Goal: Check status: Check status

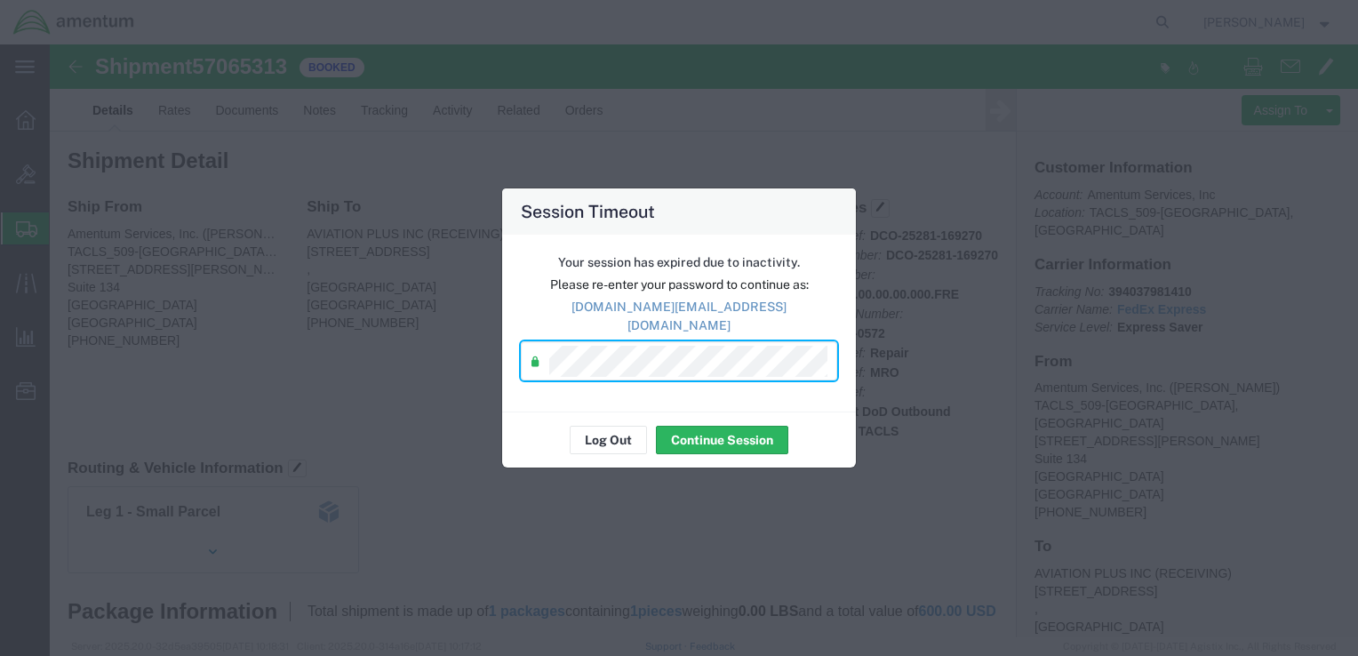
click at [533, 427] on div "Log Out Continue Session" at bounding box center [679, 439] width 354 height 56
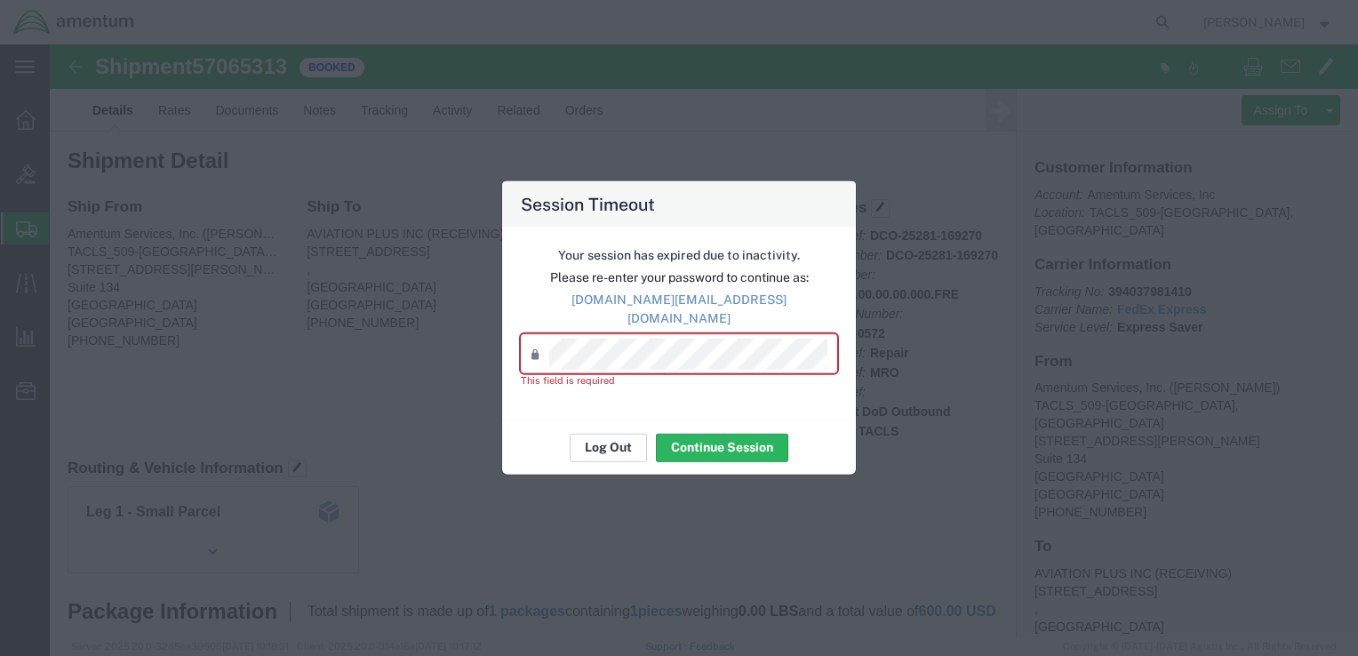
click at [623, 444] on button "Log Out" at bounding box center [608, 447] width 77 height 28
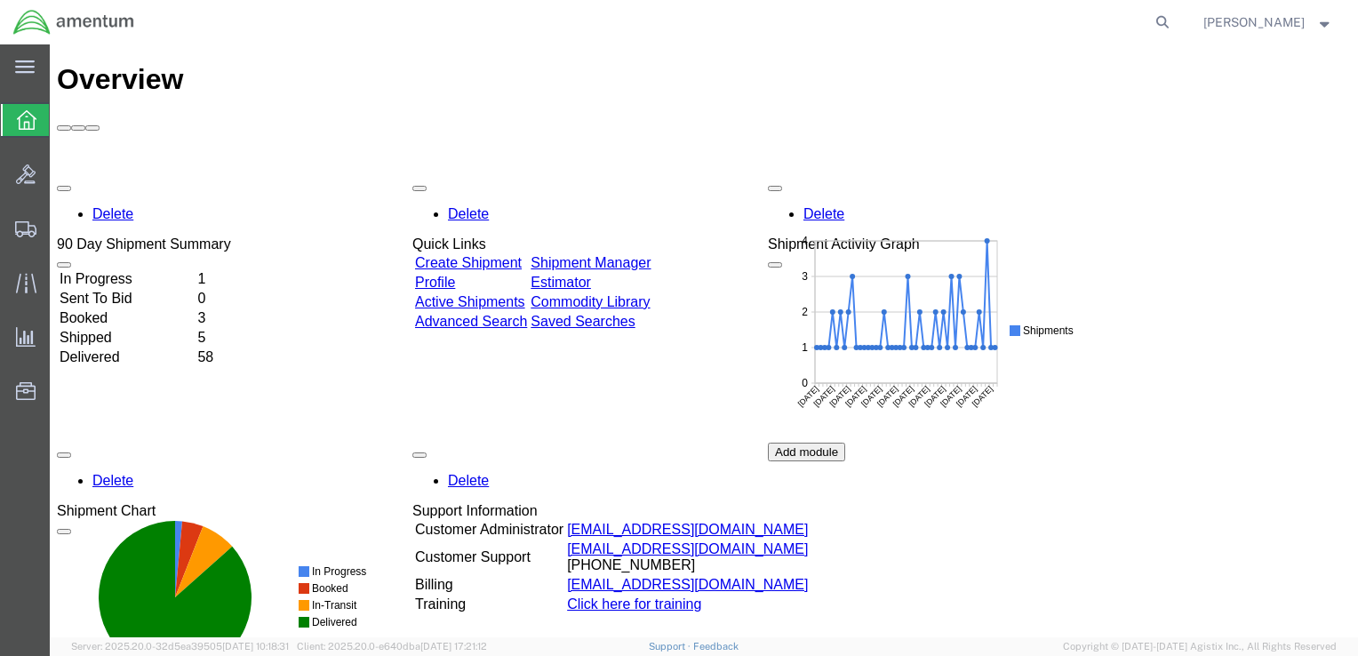
click at [132, 329] on td "Shipped" at bounding box center [127, 338] width 136 height 18
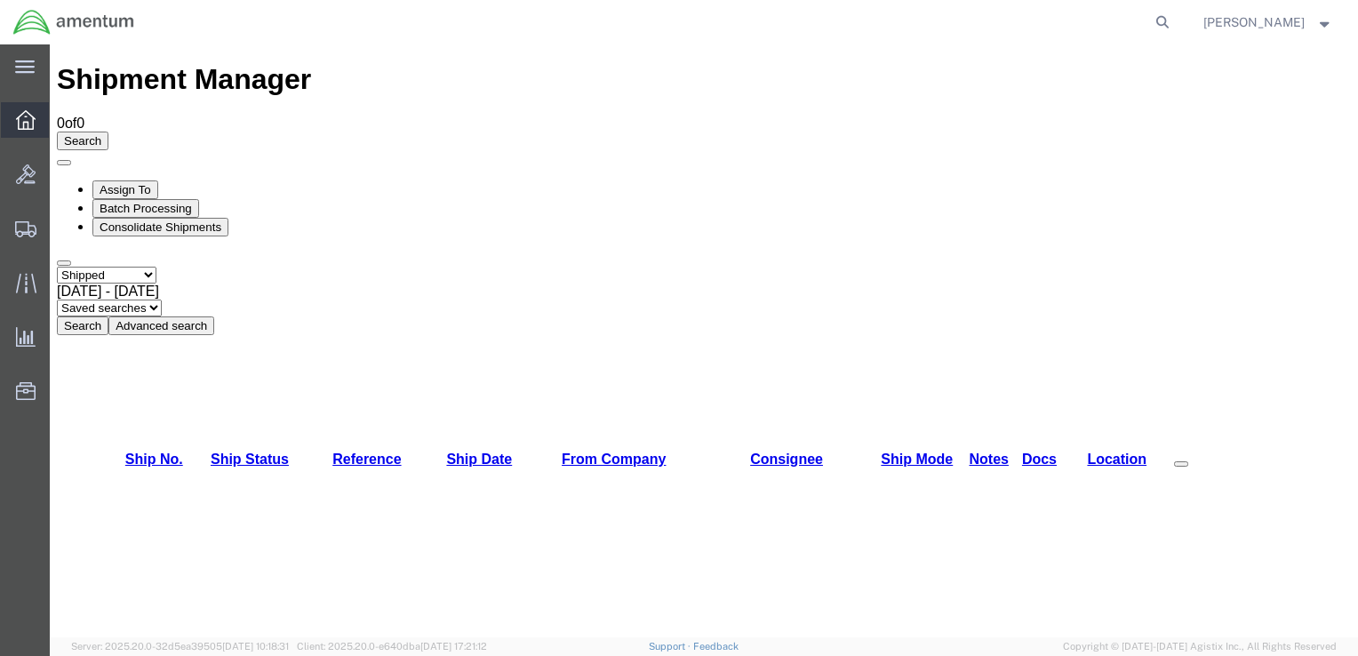
click at [61, 120] on span "Overview" at bounding box center [55, 120] width 12 height 36
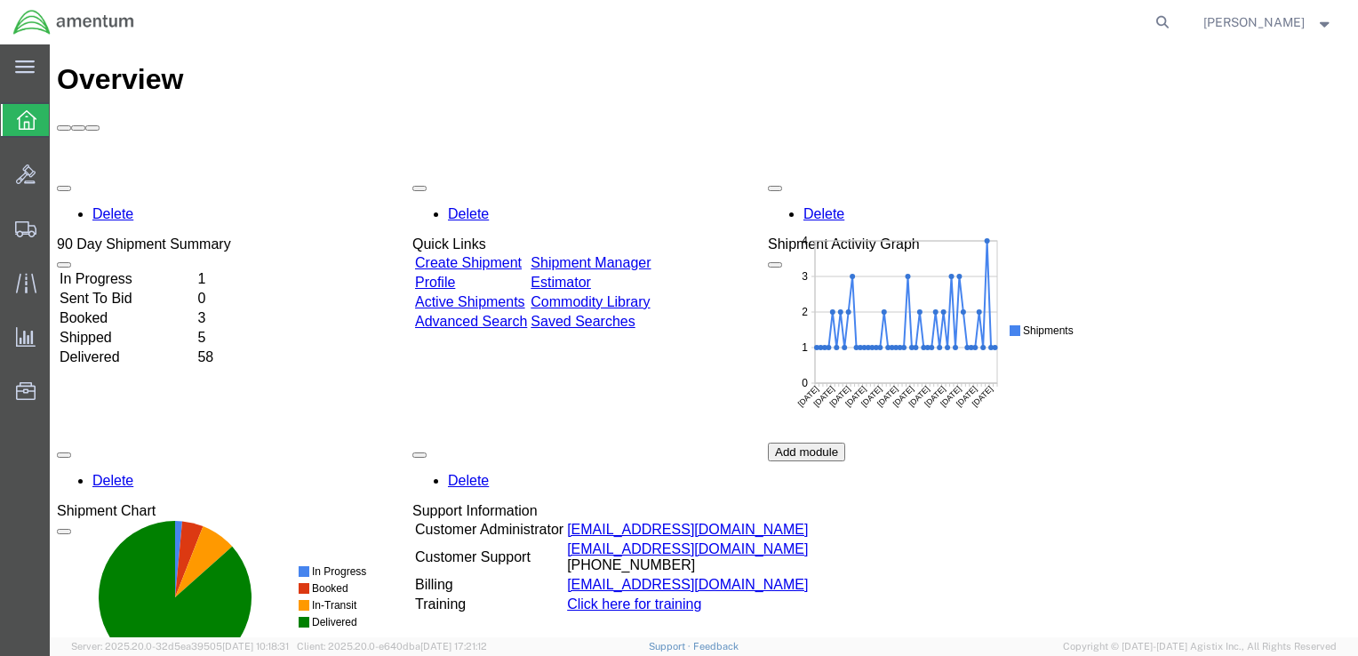
click at [119, 309] on td "Booked" at bounding box center [127, 318] width 136 height 18
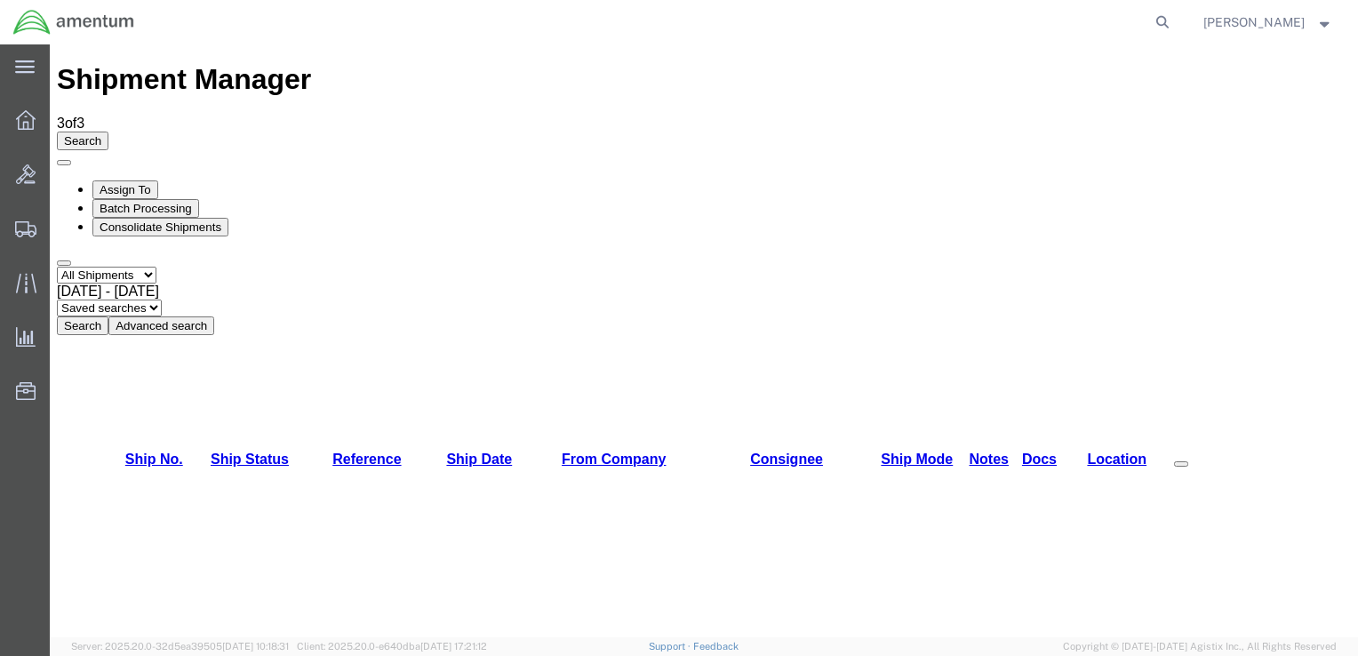
click at [0, 126] on html "main_menu Created with Sketch. Collapse Menu Overview Bids Shipments Shipment M…" at bounding box center [679, 328] width 1358 height 656
click at [25, 126] on icon at bounding box center [26, 120] width 20 height 20
